Goal: Task Accomplishment & Management: Use online tool/utility

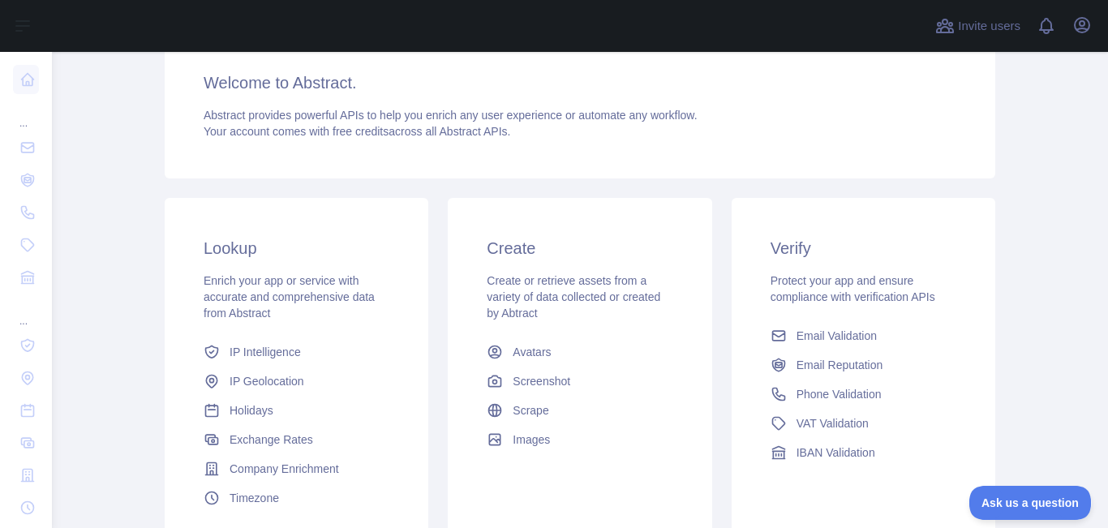
scroll to position [243, 0]
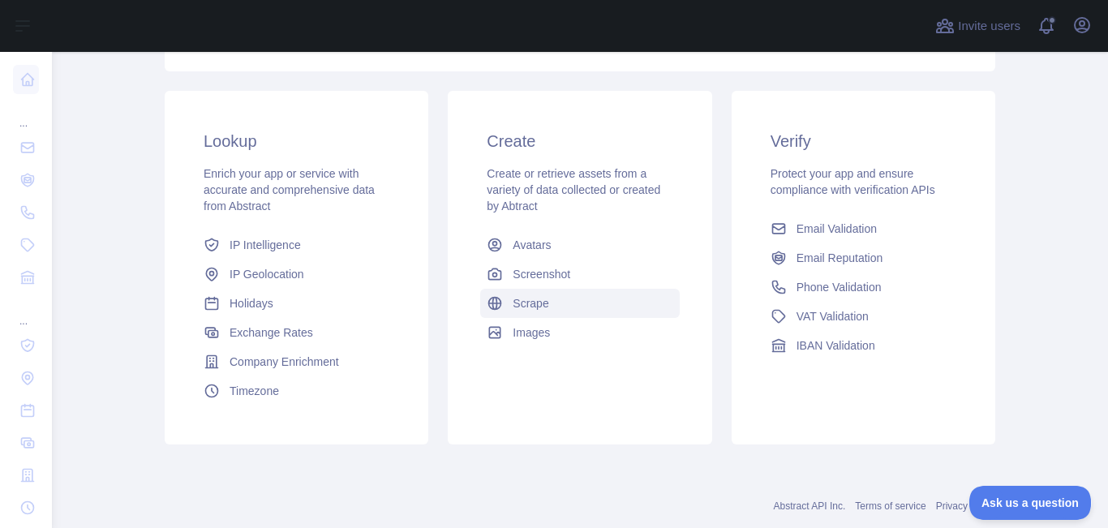
click at [523, 301] on span "Scrape" at bounding box center [530, 303] width 36 height 16
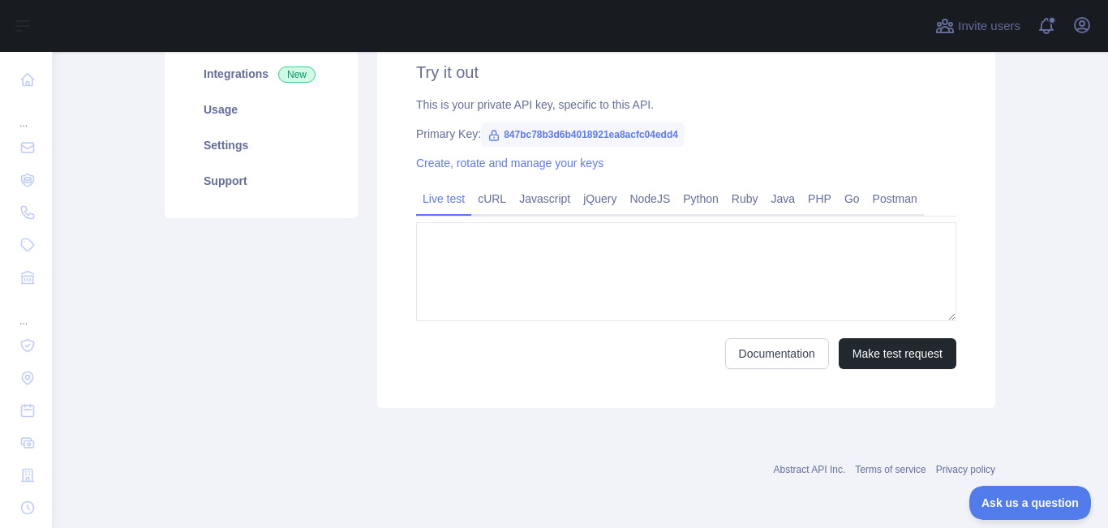
type textarea "**********"
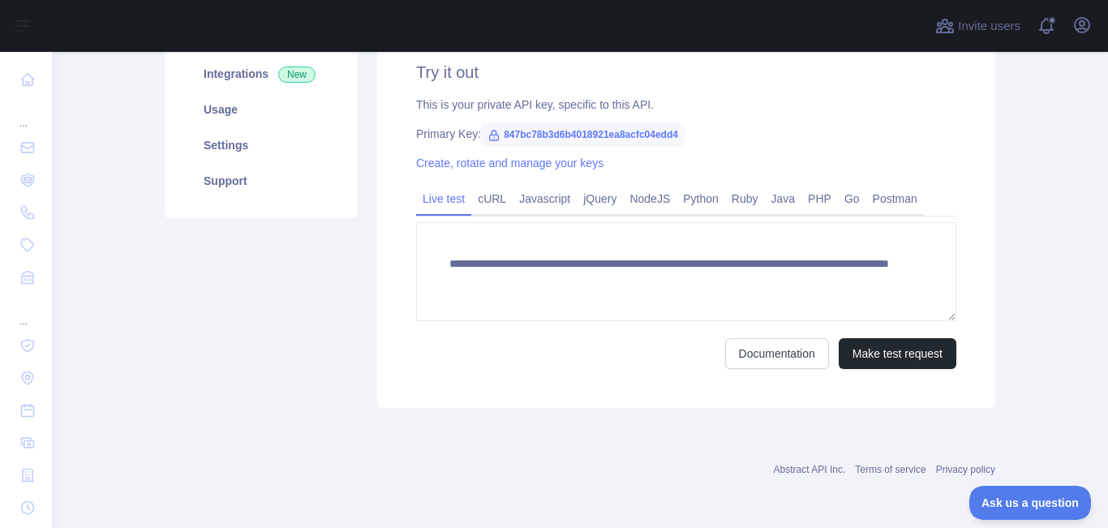
scroll to position [242, 0]
click at [487, 136] on icon at bounding box center [493, 135] width 13 height 13
click at [554, 137] on span "847bc78b3d6b4018921ea8acfc04edd4" at bounding box center [583, 134] width 204 height 24
copy span "847bc78b3d6b4018921ea8acfc04edd4"
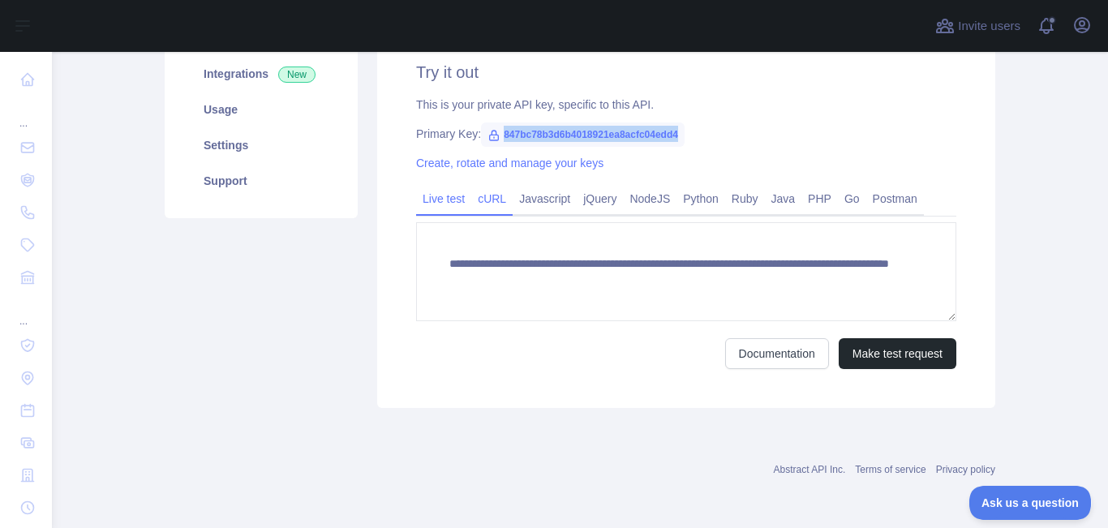
click at [477, 198] on link "cURL" at bounding box center [491, 199] width 41 height 26
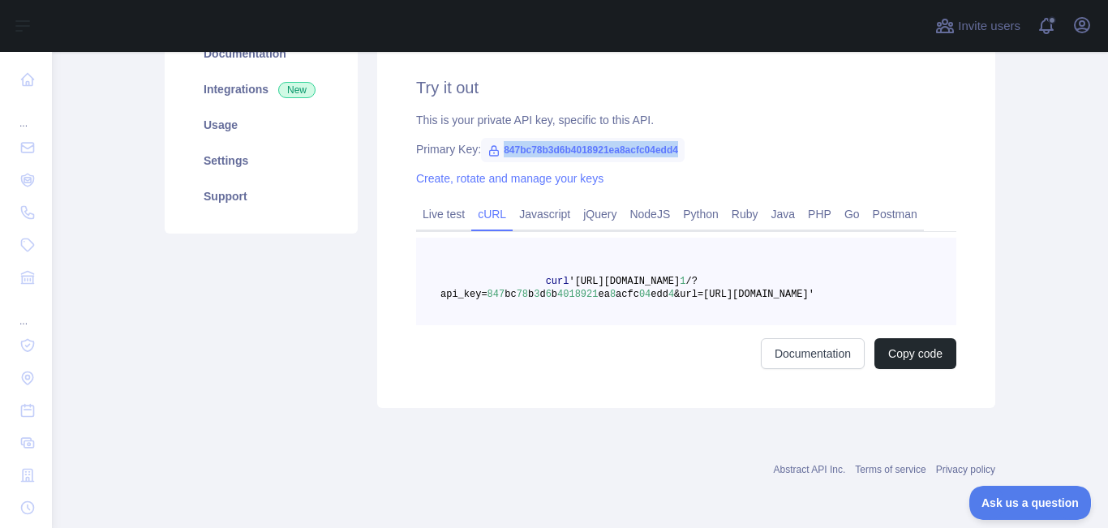
scroll to position [227, 0]
click at [533, 217] on link "Javascript" at bounding box center [544, 214] width 64 height 26
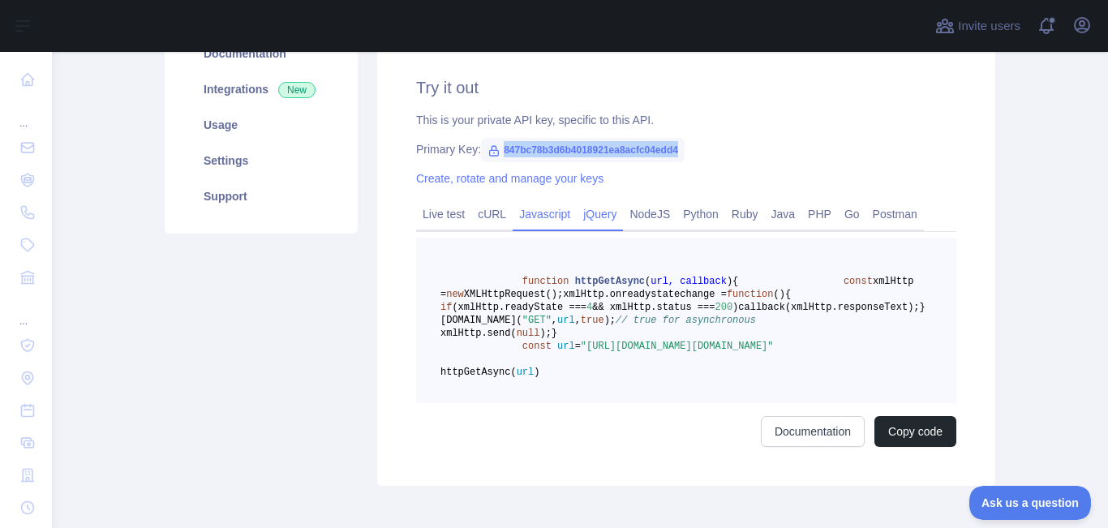
click at [596, 217] on link "jQuery" at bounding box center [600, 214] width 46 height 26
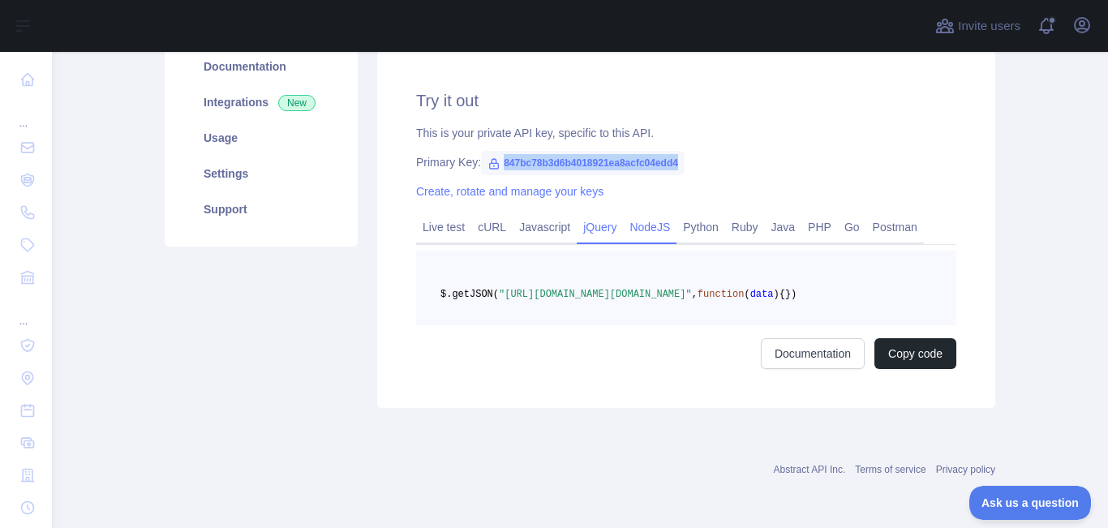
click at [630, 214] on link "NodeJS" at bounding box center [650, 227] width 54 height 26
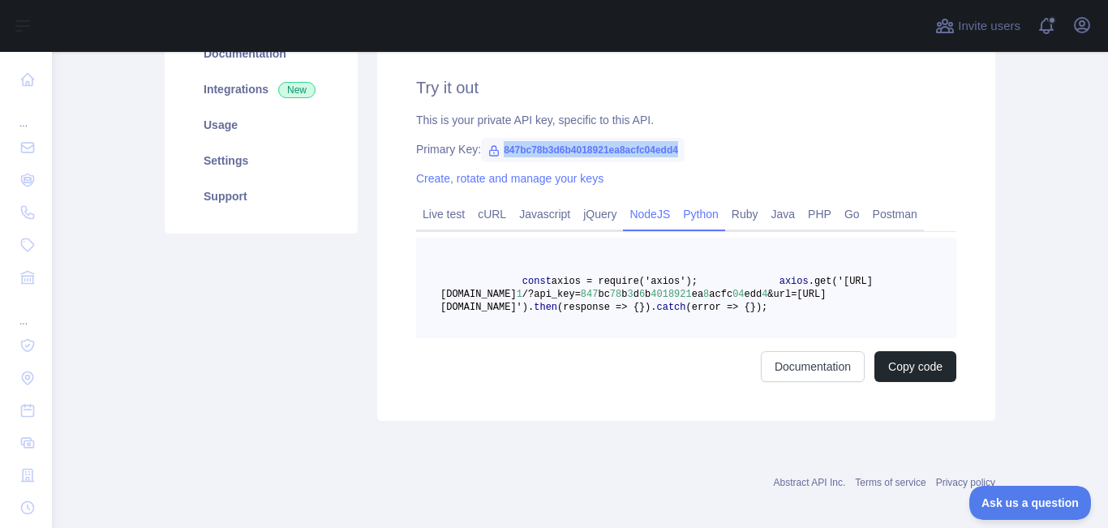
click at [679, 211] on link "Python" at bounding box center [700, 214] width 49 height 26
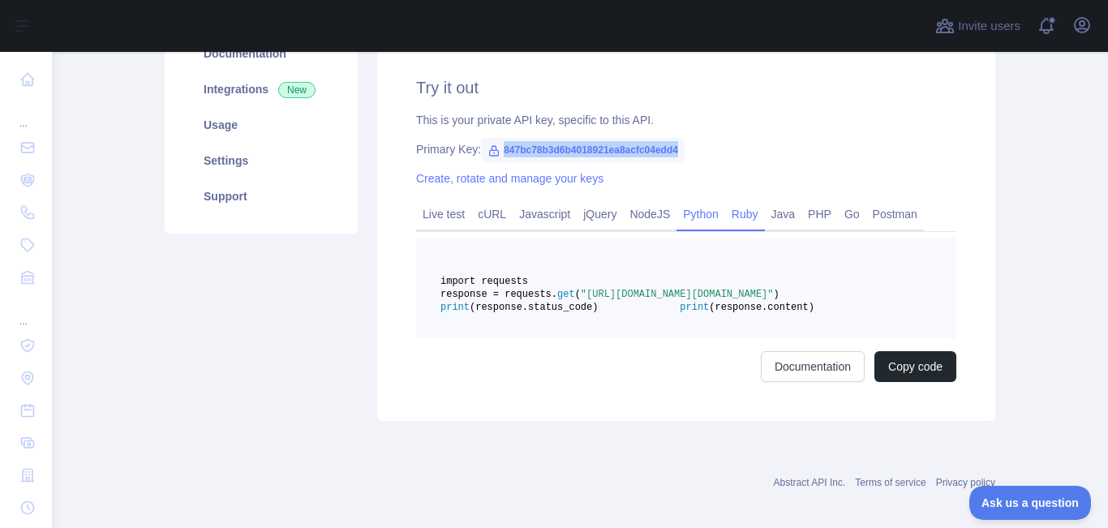
click at [737, 211] on link "Ruby" at bounding box center [745, 214] width 40 height 26
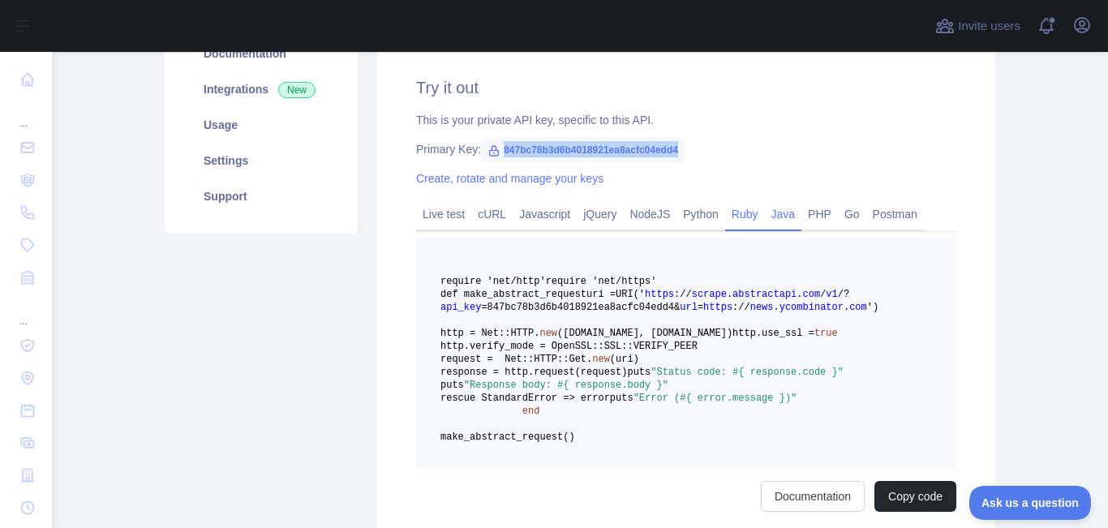
click at [772, 215] on link "Java" at bounding box center [783, 214] width 37 height 26
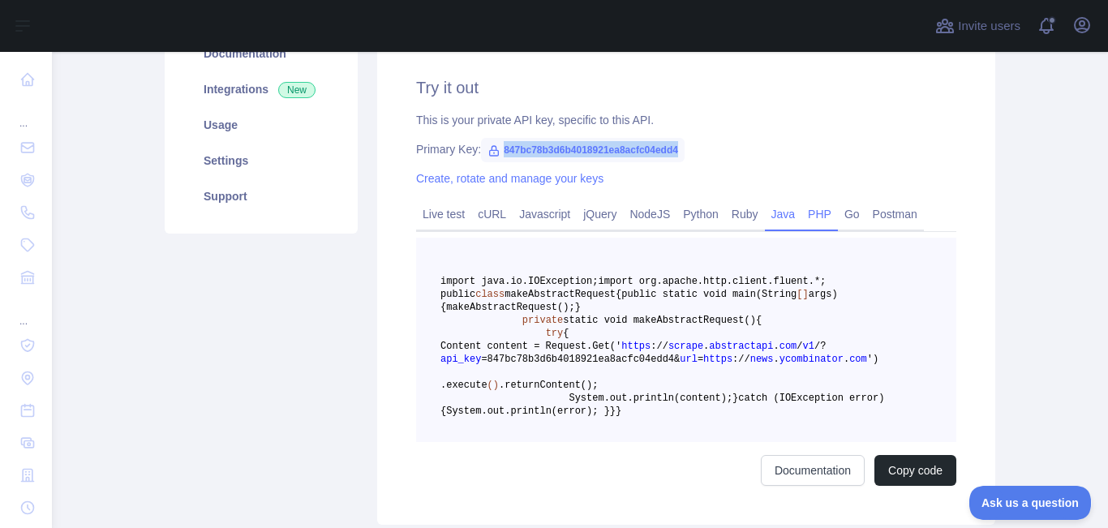
click at [818, 214] on link "PHP" at bounding box center [819, 214] width 36 height 26
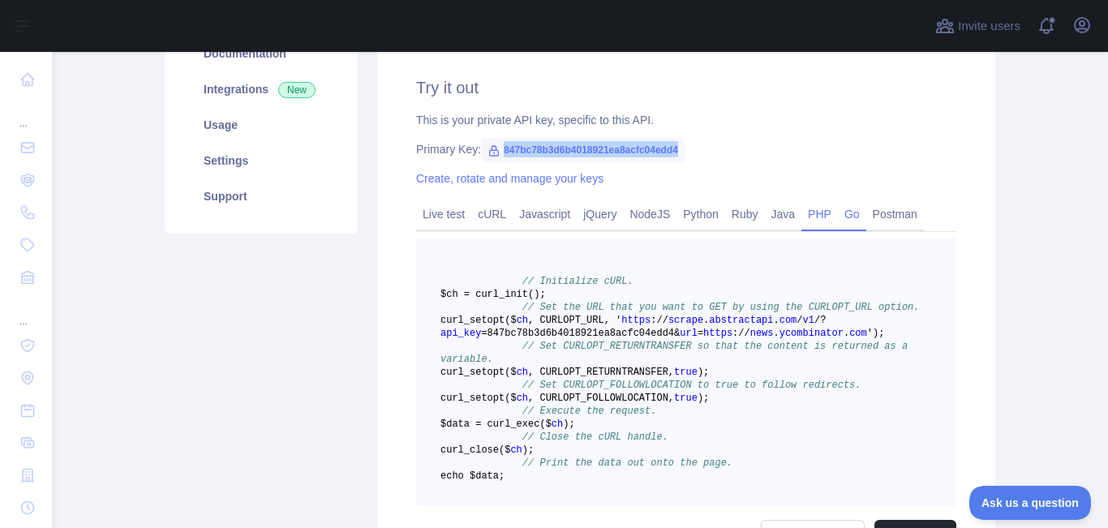
click at [838, 214] on link "Go" at bounding box center [852, 214] width 28 height 26
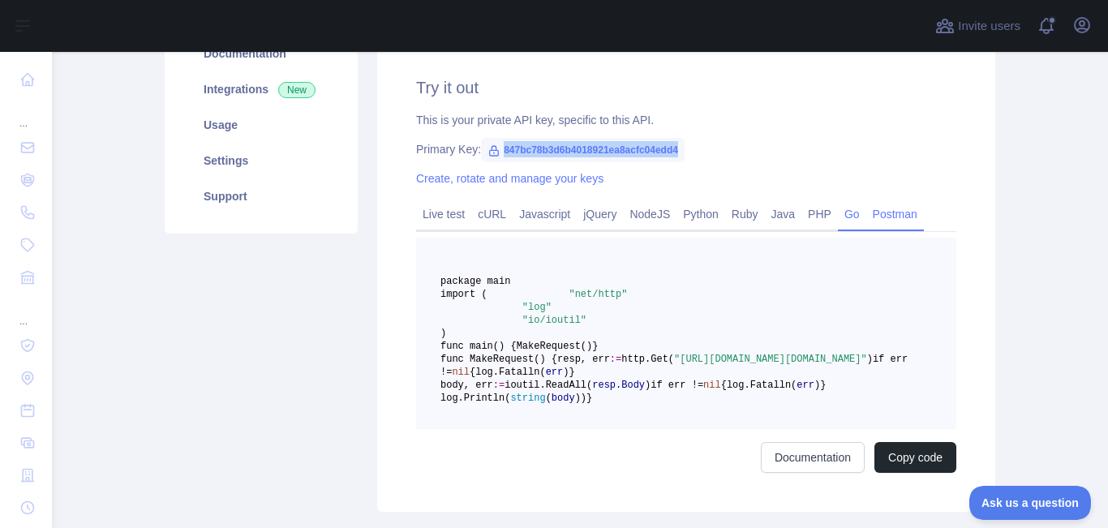
click at [900, 213] on link "Postman" at bounding box center [895, 214] width 58 height 26
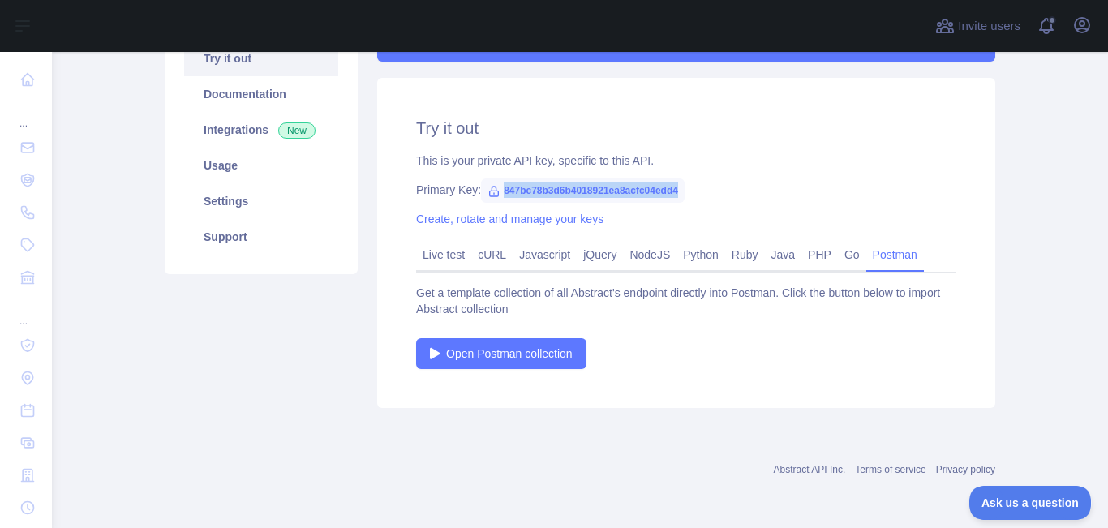
scroll to position [186, 0]
click at [419, 259] on link "Live test" at bounding box center [443, 255] width 55 height 26
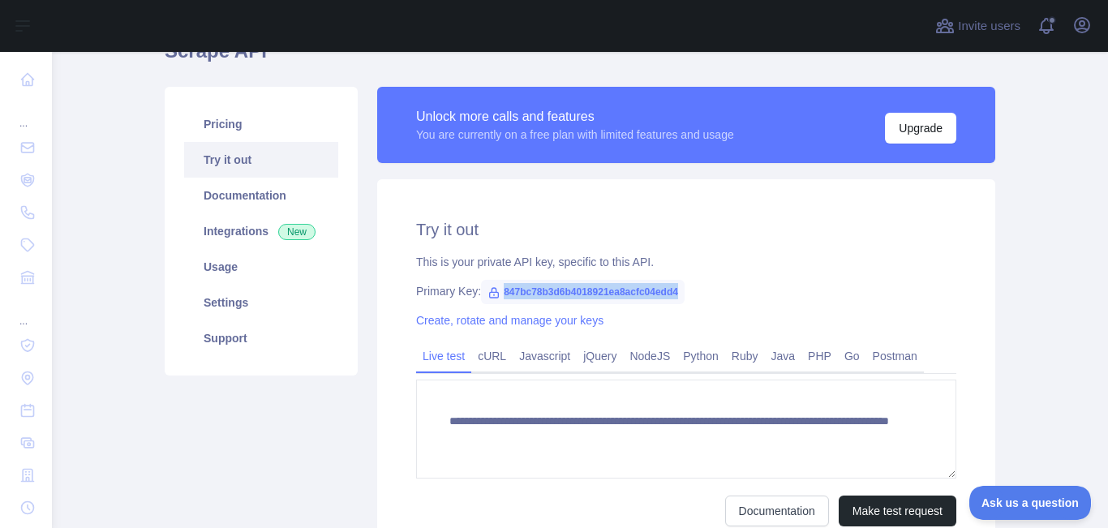
scroll to position [80, 0]
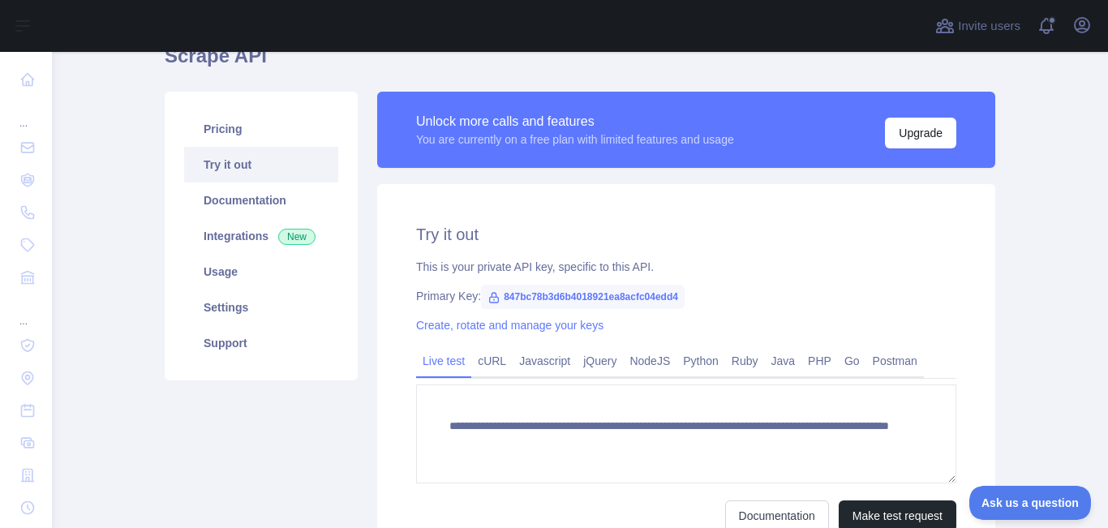
click at [577, 251] on div "**********" at bounding box center [686, 377] width 618 height 386
click at [483, 365] on link "cURL" at bounding box center [491, 361] width 41 height 26
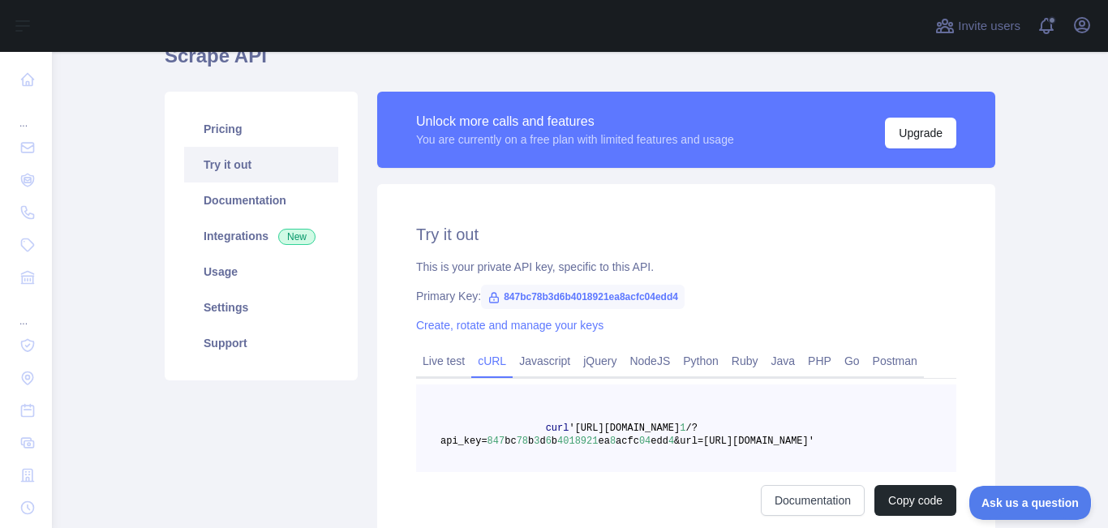
click at [405, 357] on div "Try it out This is your private API key, specific to this API. Primary Key: 847…" at bounding box center [686, 369] width 618 height 371
click at [428, 358] on link "Live test" at bounding box center [443, 361] width 55 height 26
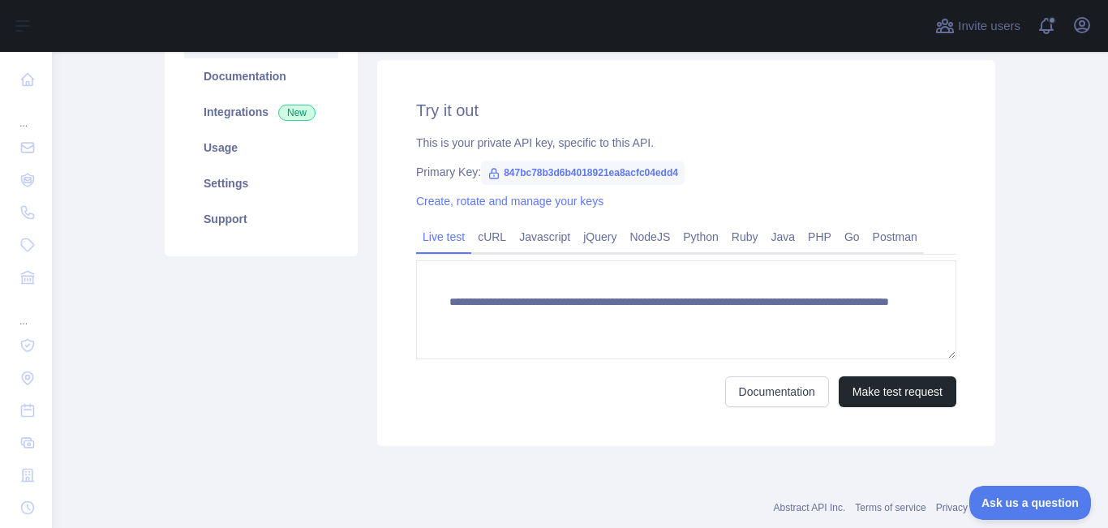
scroll to position [242, 0]
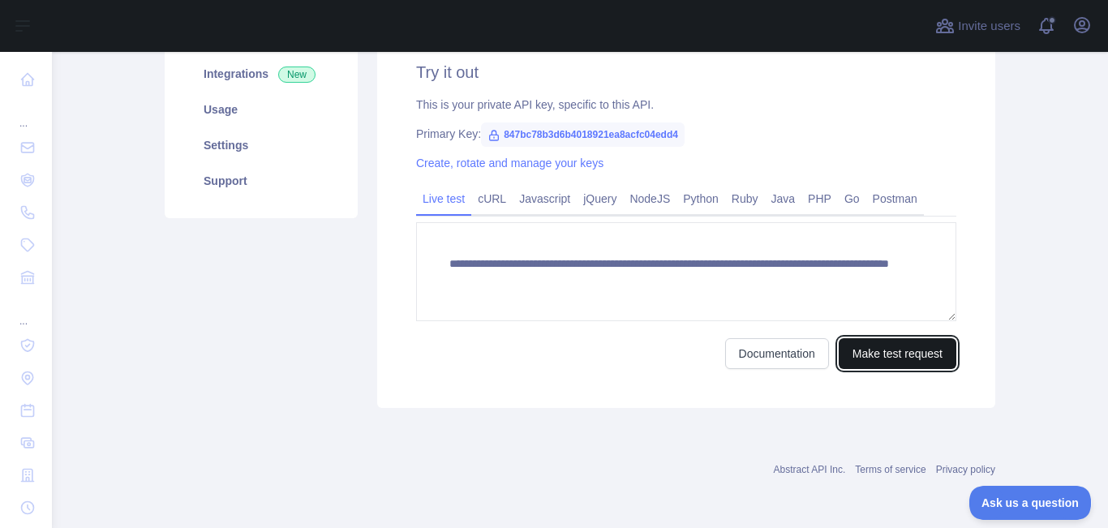
click at [908, 358] on button "Make test request" at bounding box center [897, 353] width 118 height 31
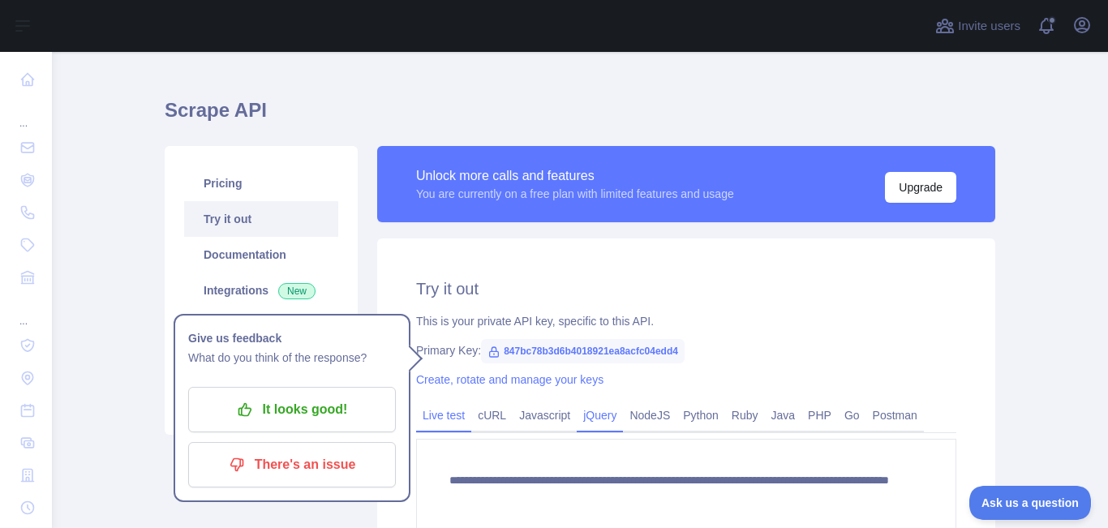
scroll to position [162, 0]
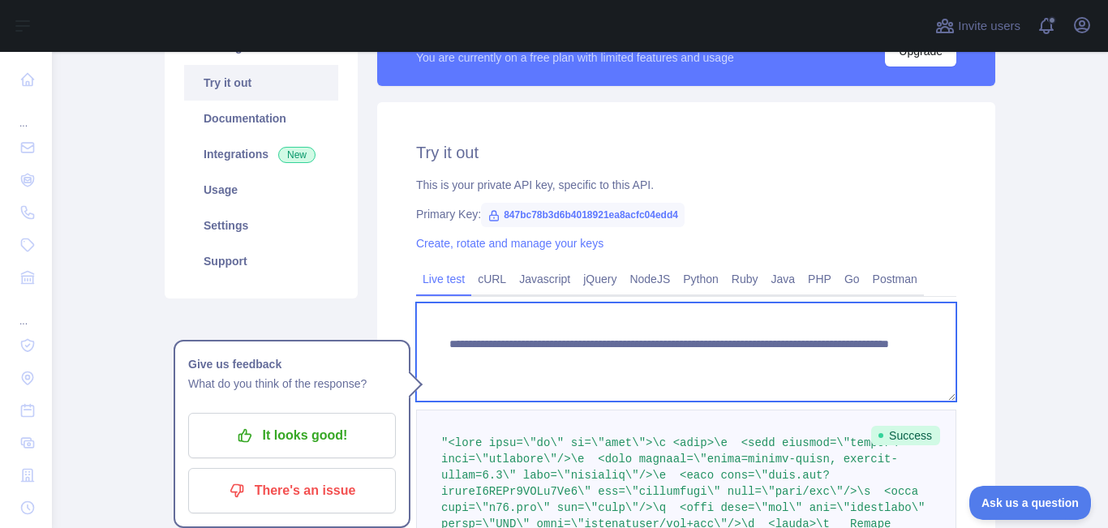
click at [527, 362] on textarea "**********" at bounding box center [686, 351] width 540 height 99
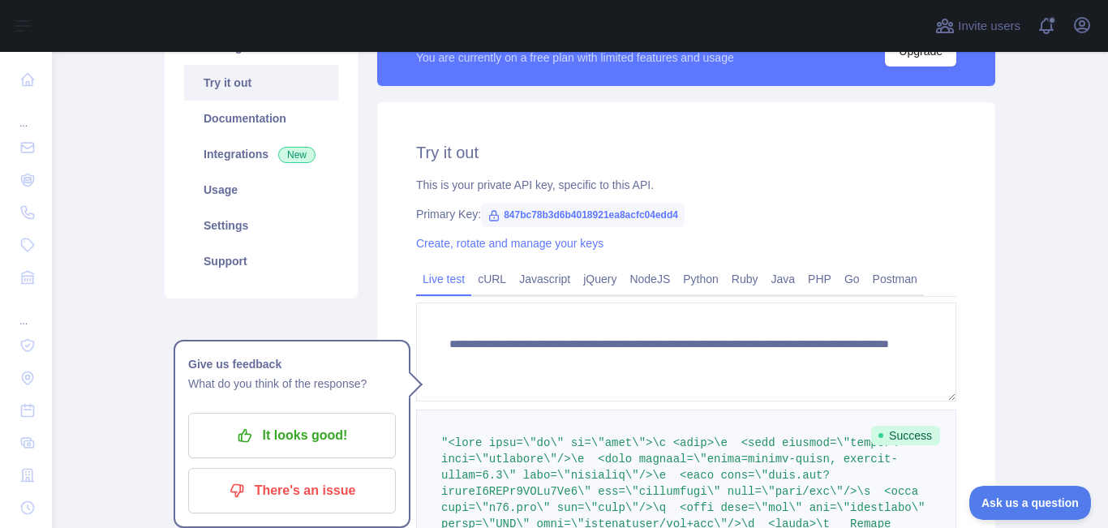
click at [944, 188] on div "This is your private API key, specific to this API." at bounding box center [686, 185] width 540 height 16
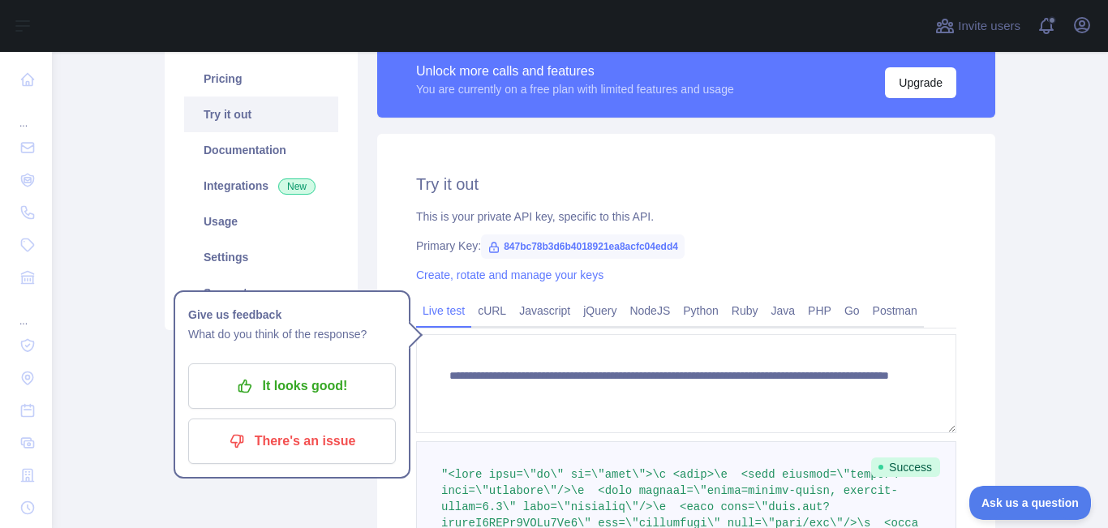
scroll to position [81, 0]
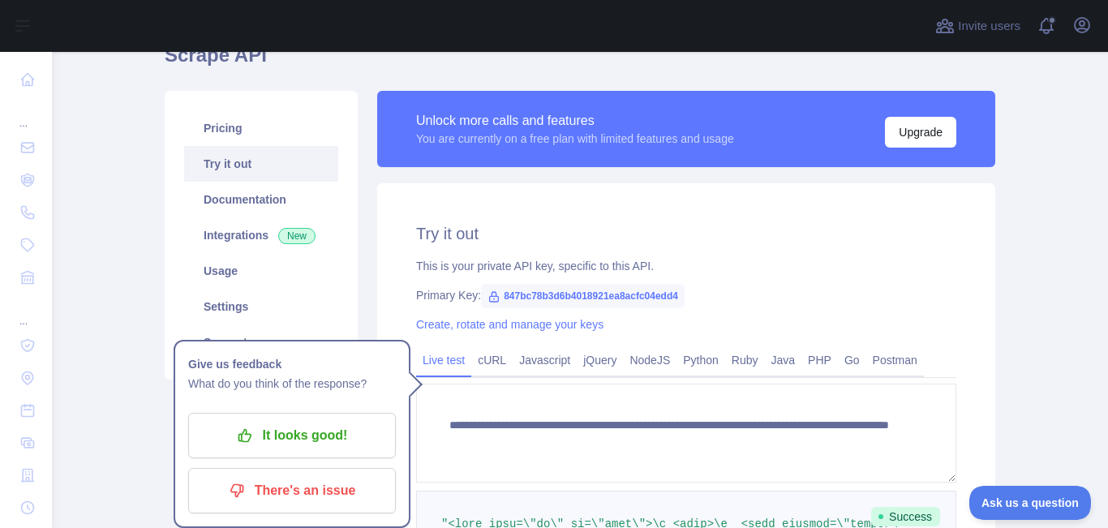
click at [487, 299] on icon at bounding box center [493, 296] width 13 height 13
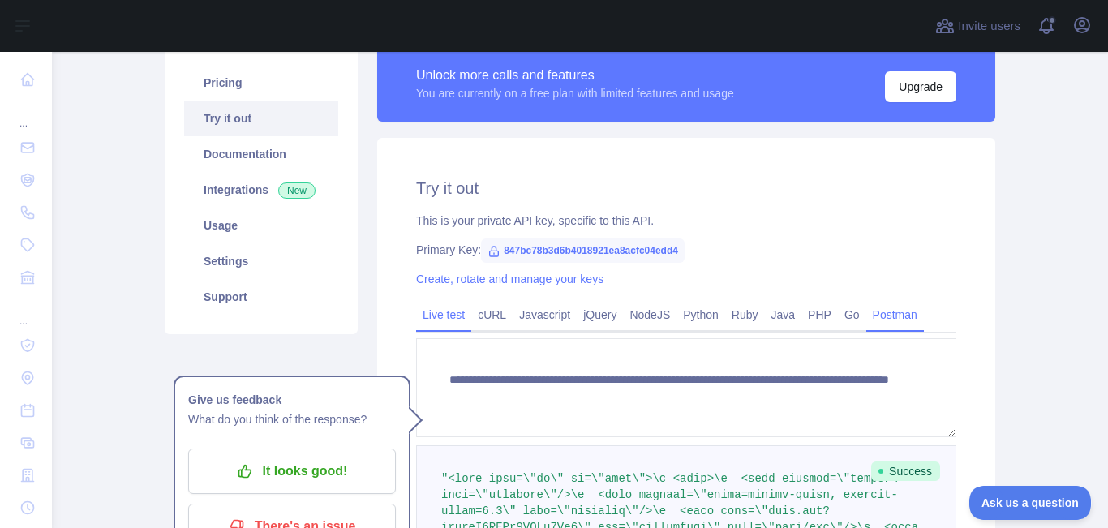
scroll to position [162, 0]
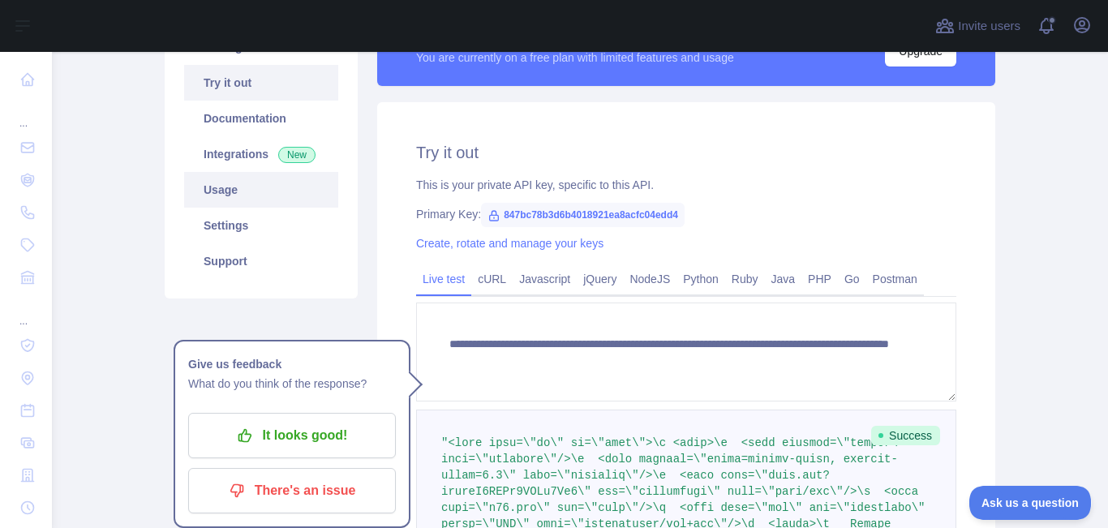
click at [222, 194] on link "Usage" at bounding box center [261, 190] width 154 height 36
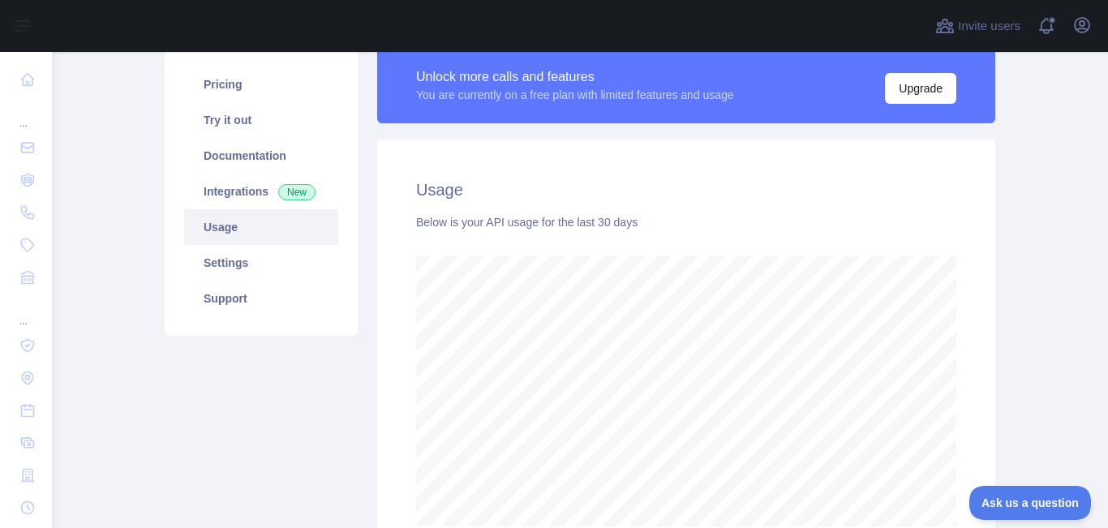
scroll to position [39, 0]
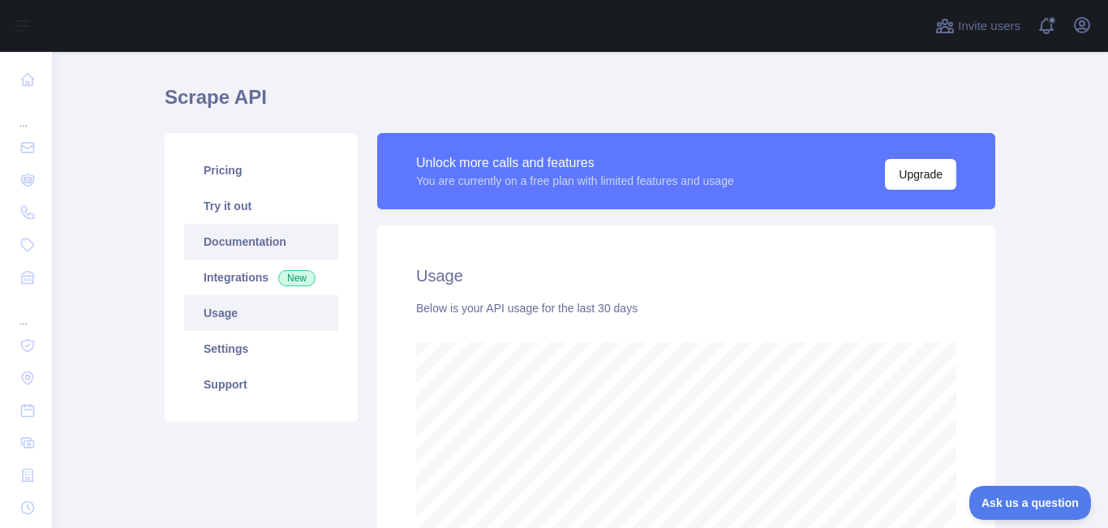
click at [259, 242] on link "Documentation" at bounding box center [261, 242] width 154 height 36
click at [234, 151] on div "Pricing Try it out Documentation Integrations New Usage Settings Support" at bounding box center [261, 277] width 193 height 289
click at [237, 183] on link "Pricing" at bounding box center [261, 170] width 154 height 36
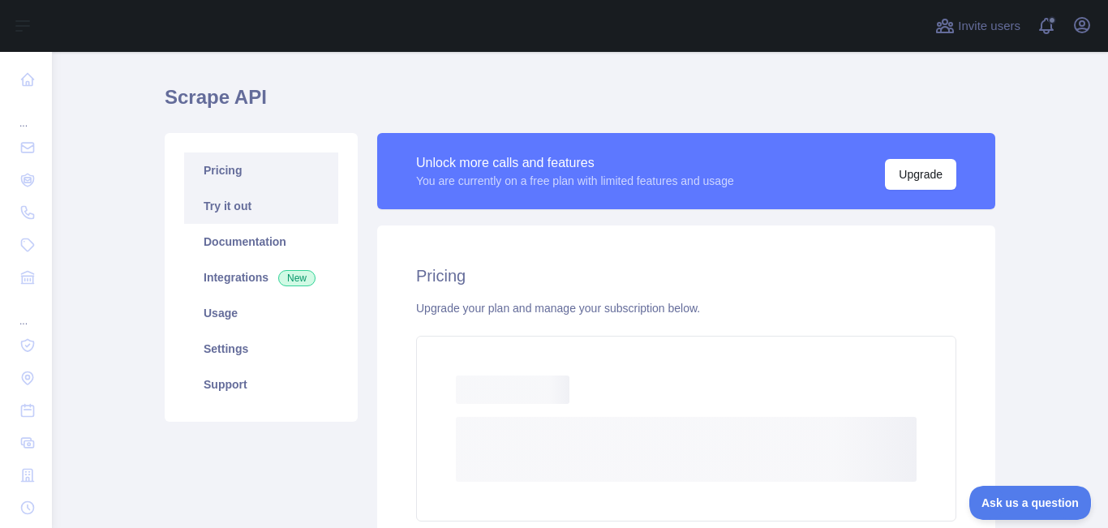
click at [251, 216] on link "Try it out" at bounding box center [261, 206] width 154 height 36
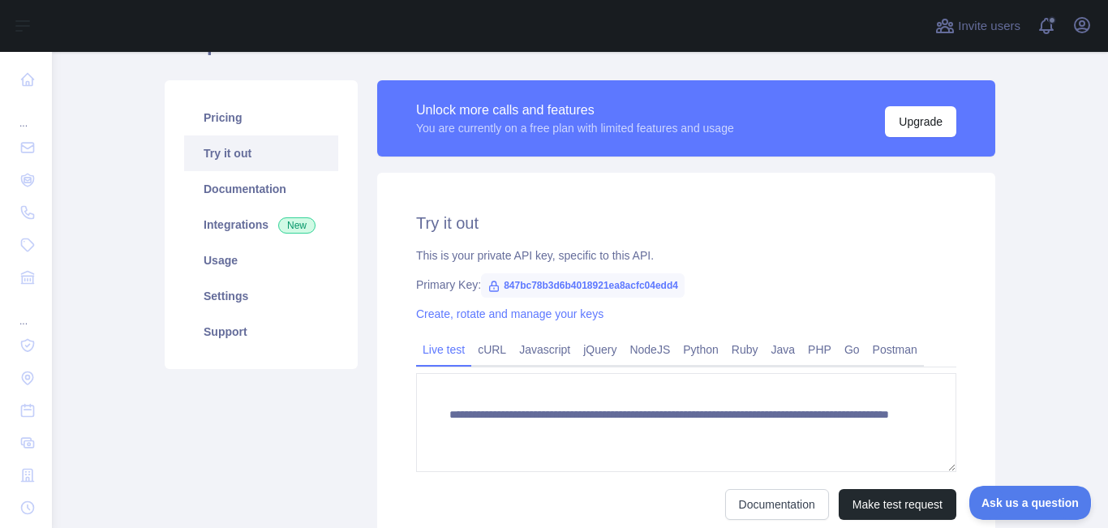
scroll to position [242, 0]
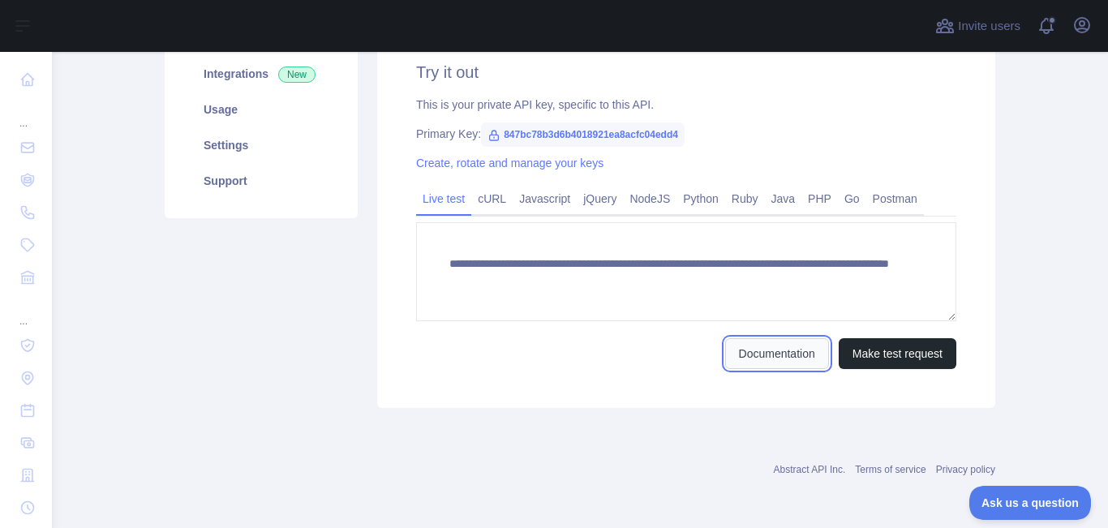
click at [755, 361] on link "Documentation" at bounding box center [777, 353] width 104 height 31
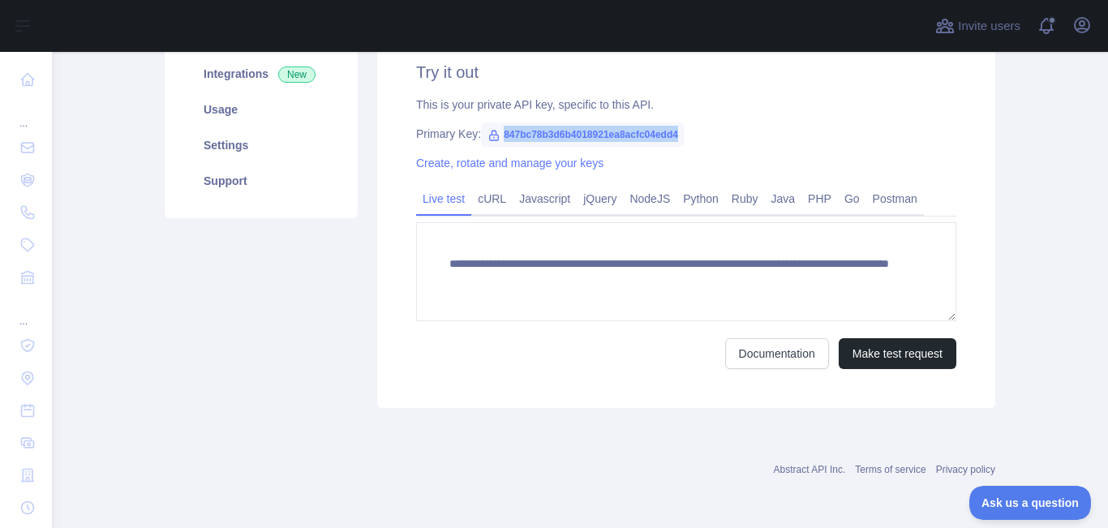
drag, startPoint x: 667, startPoint y: 132, endPoint x: 495, endPoint y: 136, distance: 172.0
click at [495, 136] on span "847bc78b3d6b4018921ea8acfc04edd4" at bounding box center [583, 134] width 204 height 24
copy span "847bc78b3d6b4018921ea8acfc04edd4"
